Goal: Find specific page/section

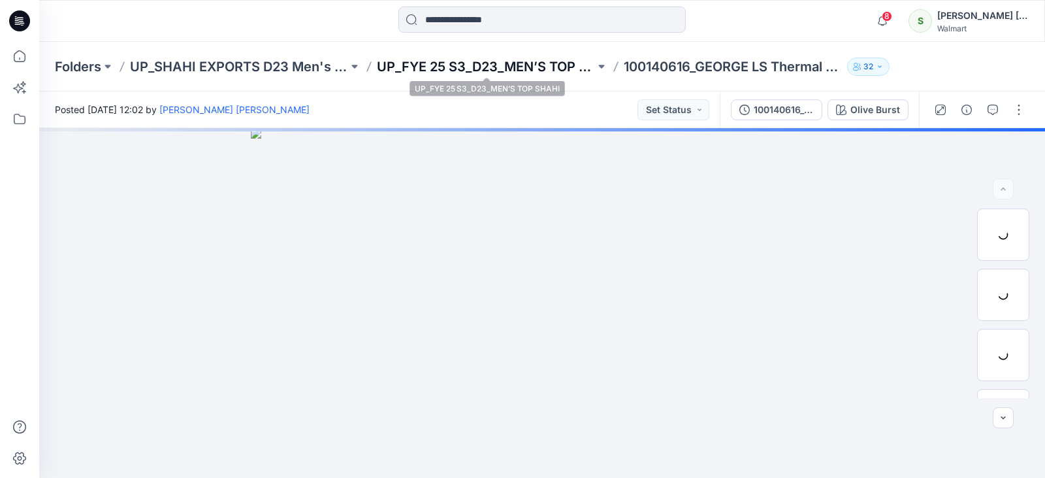
click at [431, 71] on p "UP_FYE 25 S3_D23_MEN’S TOP SHAHI" at bounding box center [486, 66] width 218 height 18
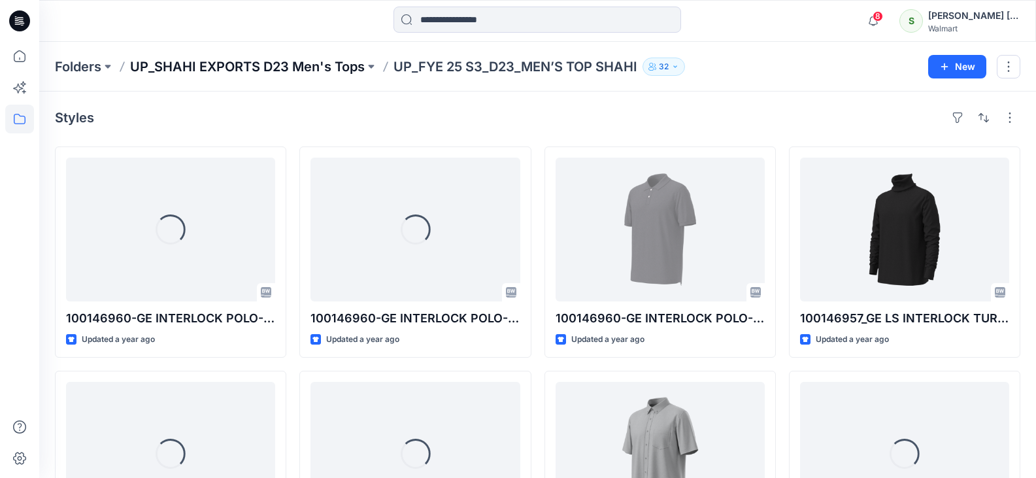
click at [287, 71] on p "UP_SHAHI EXPORTS D23 Men's Tops" at bounding box center [247, 66] width 235 height 18
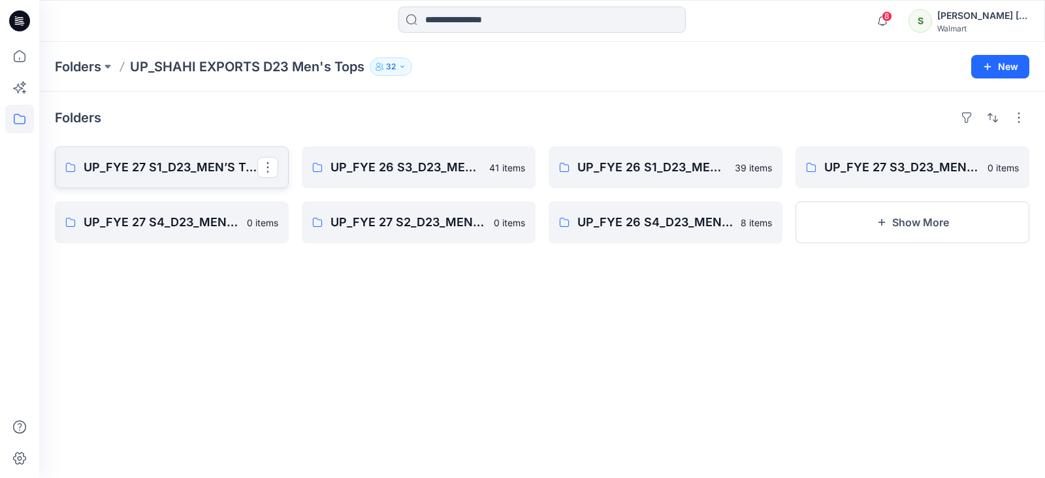
click at [140, 171] on p "UP_FYE 27 S1_D23_MEN’S TOP SHAHI" at bounding box center [171, 167] width 174 height 18
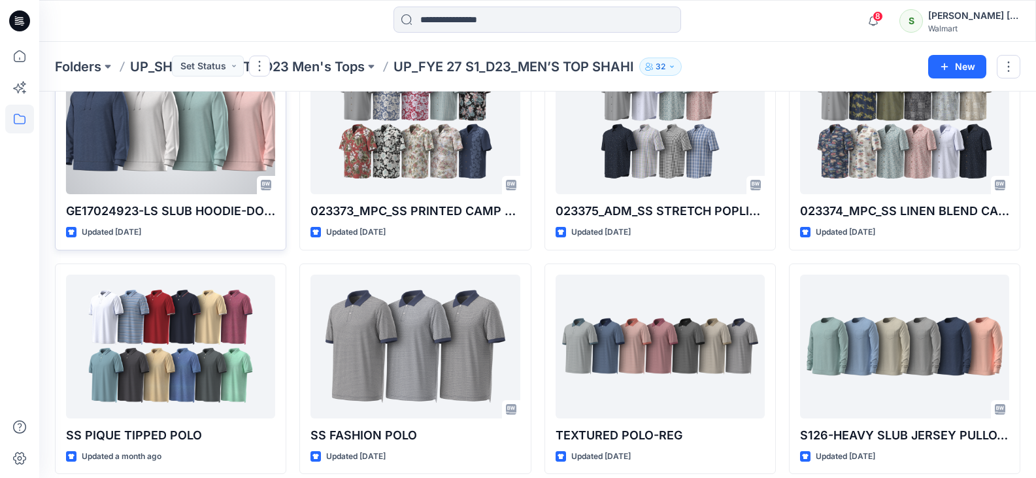
scroll to position [131, 0]
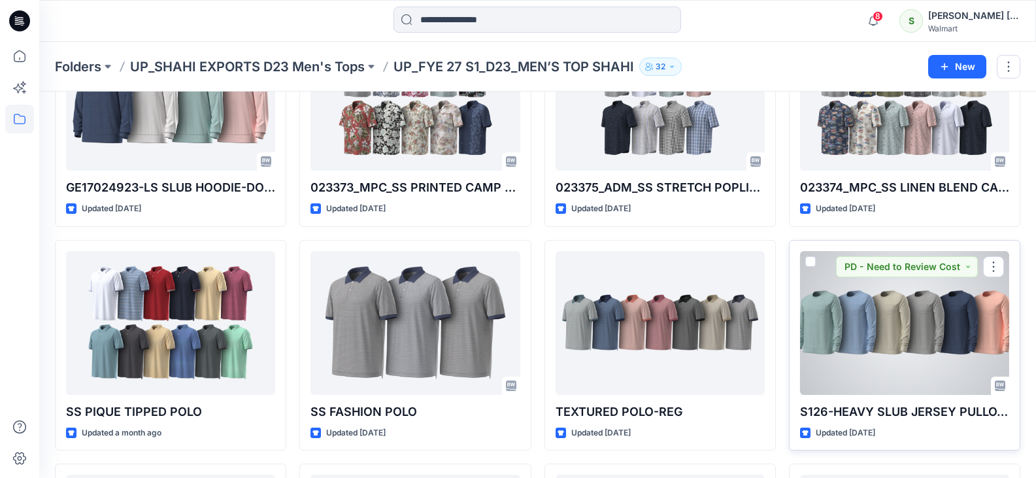
click at [917, 352] on div at bounding box center [904, 323] width 209 height 144
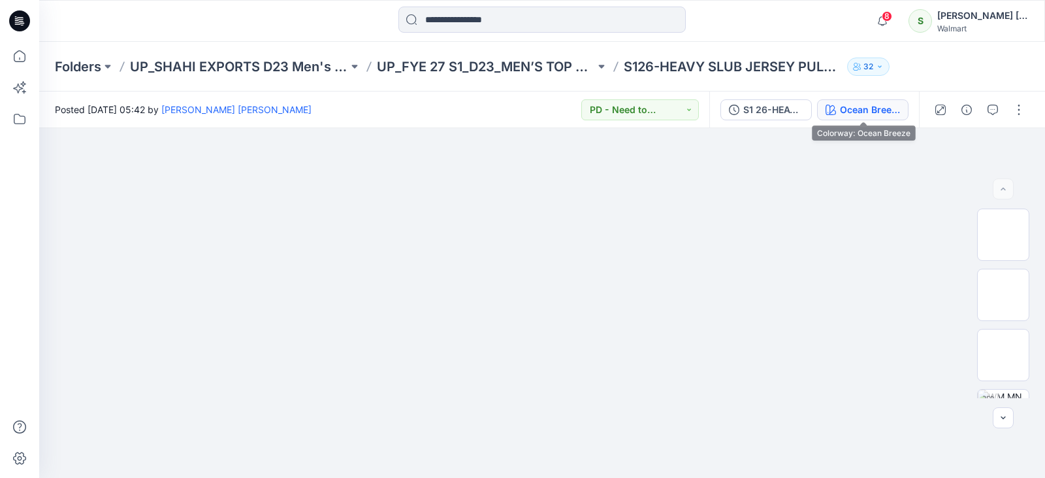
click at [894, 110] on div "Ocean Breeze" at bounding box center [870, 110] width 60 height 14
